Goal: Task Accomplishment & Management: Manage account settings

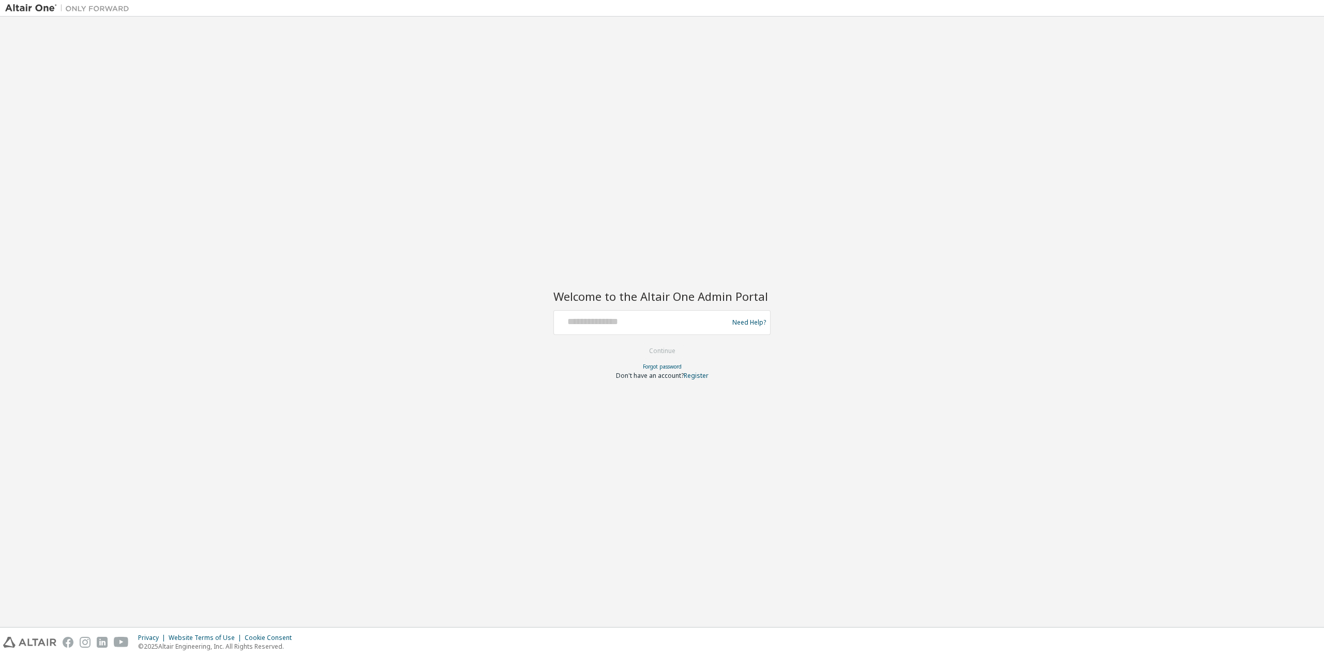
click at [664, 328] on div at bounding box center [642, 323] width 169 height 20
click at [579, 324] on input "text" at bounding box center [642, 320] width 169 height 15
type input "*"
type input "**********"
click at [672, 353] on button "Continue" at bounding box center [662, 351] width 48 height 16
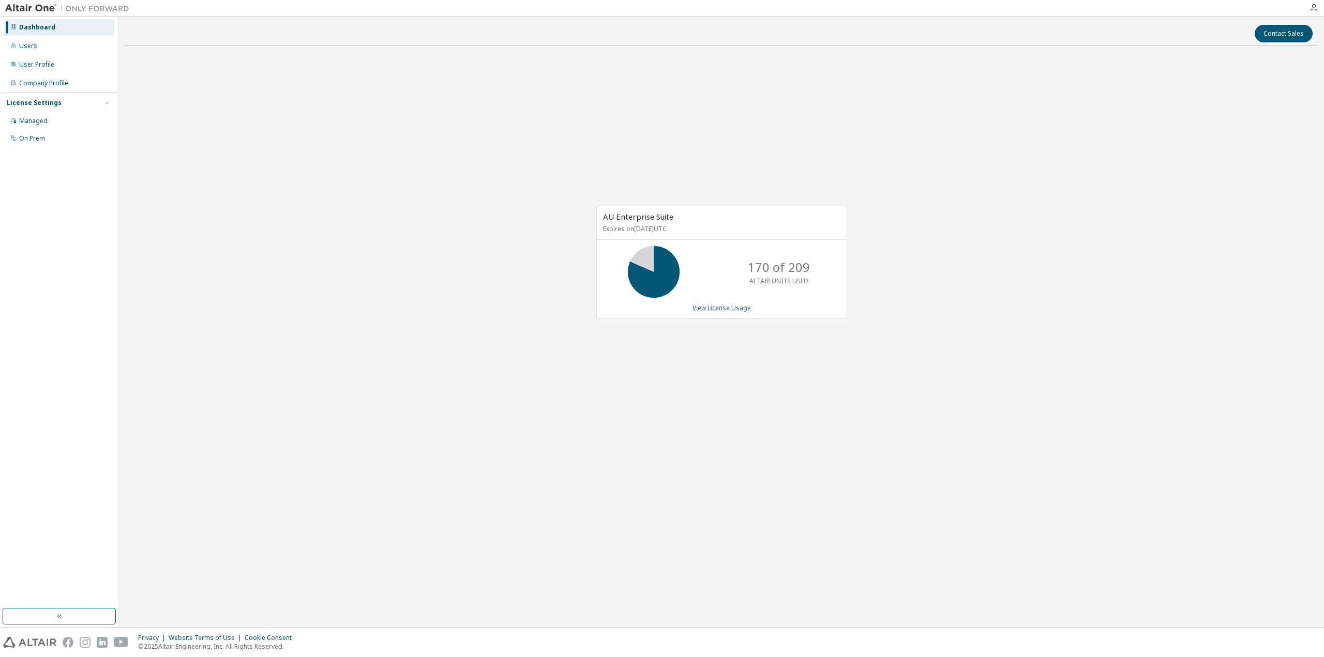
click at [711, 311] on link "View License Usage" at bounding box center [721, 308] width 58 height 9
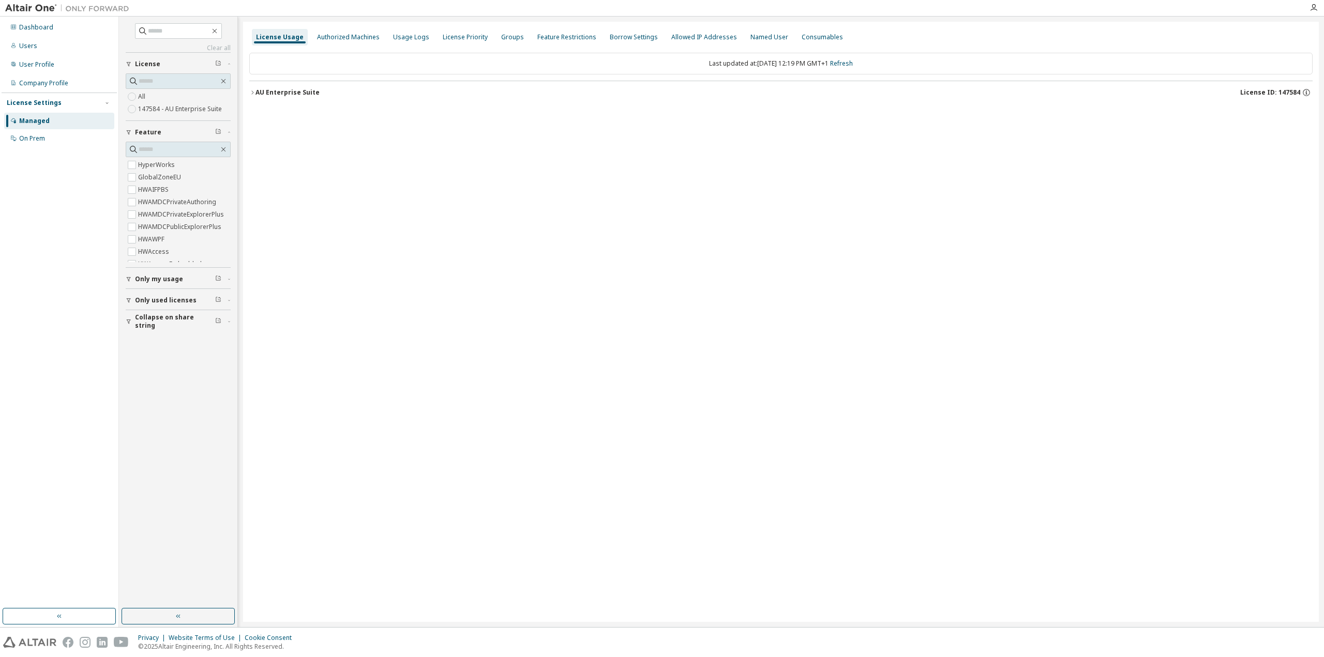
click at [262, 93] on div "AU Enterprise Suite" at bounding box center [287, 92] width 64 height 8
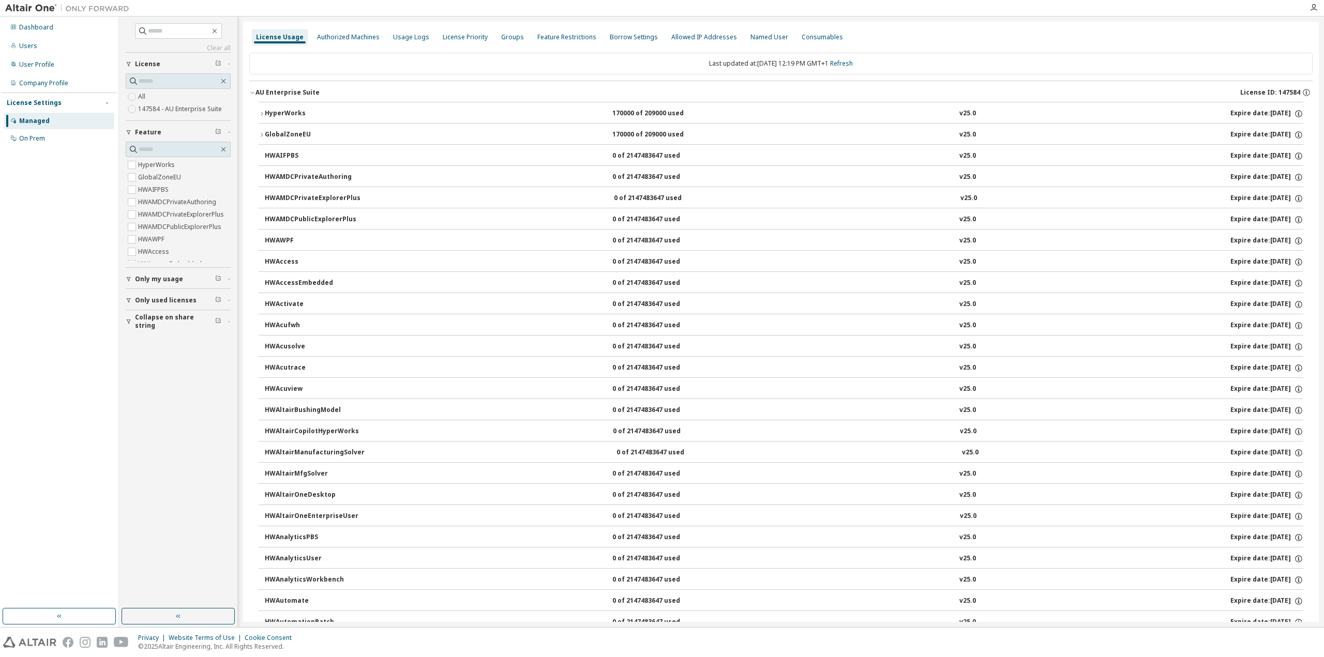
click at [262, 93] on div "AU Enterprise Suite" at bounding box center [287, 92] width 64 height 8
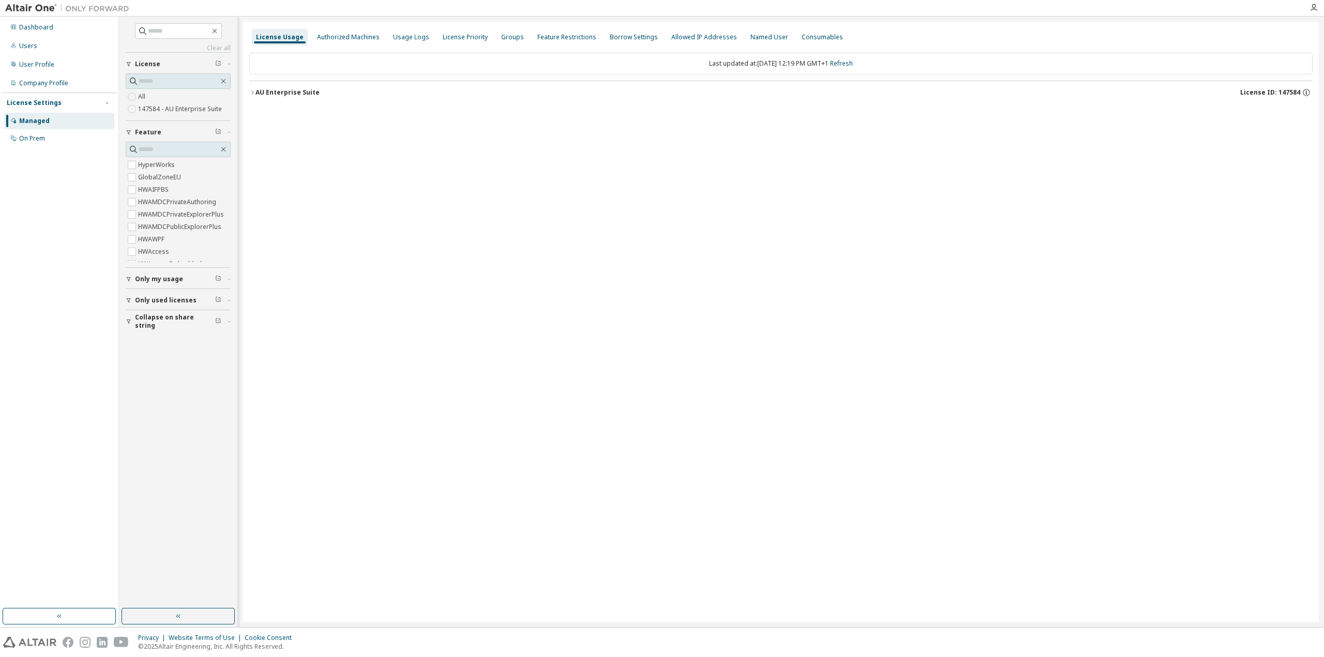
click at [159, 323] on span "Collapse on share string" at bounding box center [175, 321] width 80 height 17
click at [154, 300] on span "Only used licenses" at bounding box center [166, 300] width 62 height 8
